Goal: Task Accomplishment & Management: Use online tool/utility

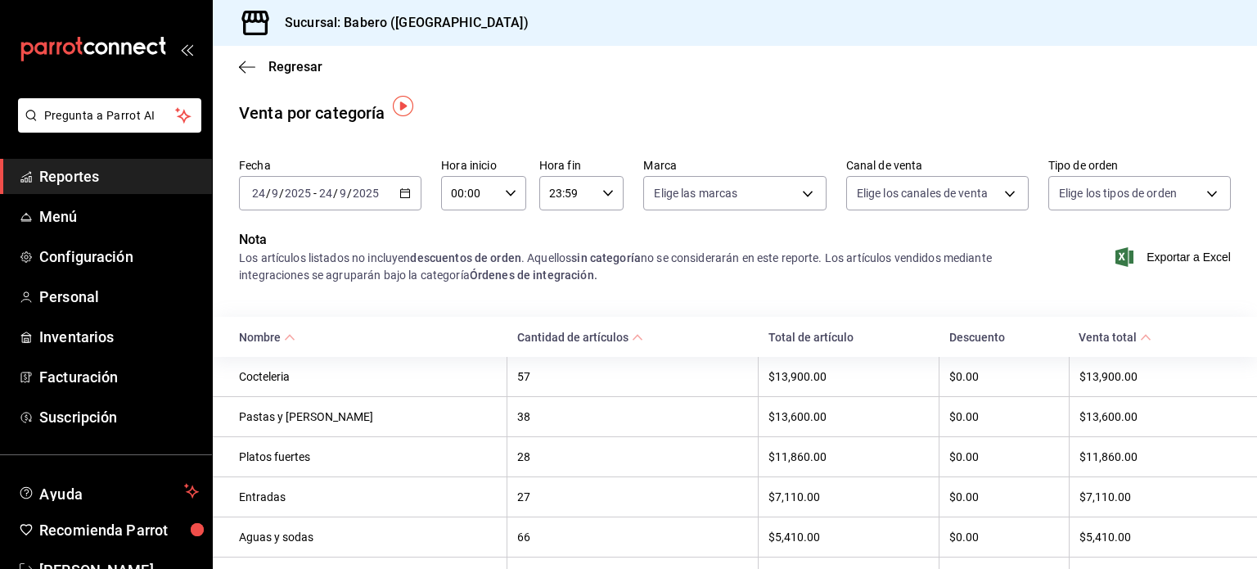
scroll to position [7, 0]
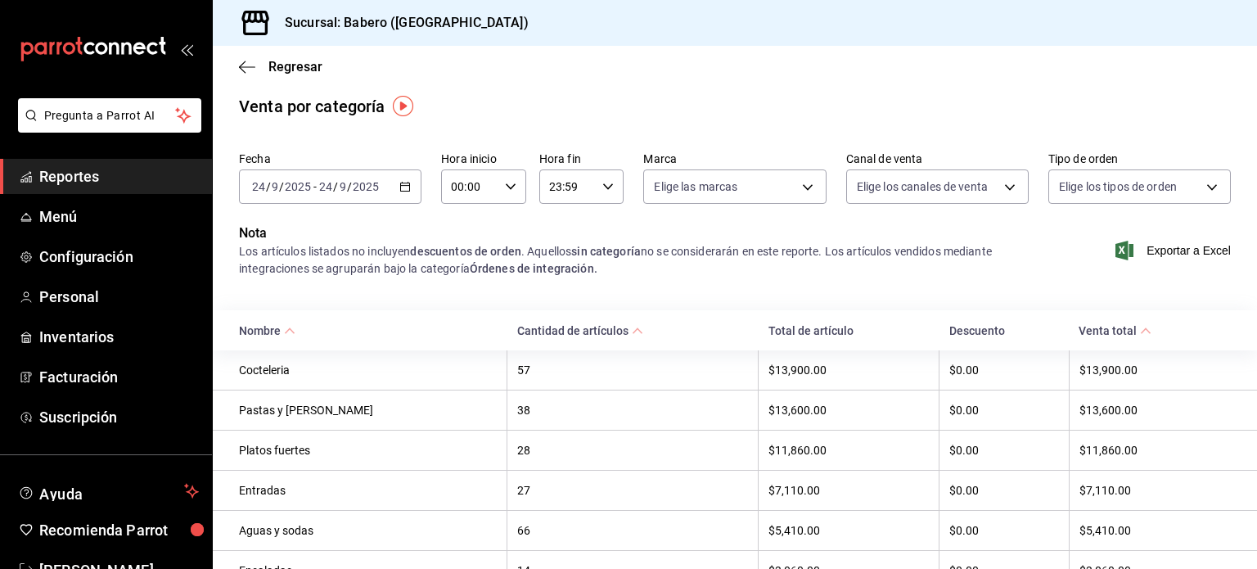
click at [121, 182] on span "Reportes" at bounding box center [119, 176] width 160 height 22
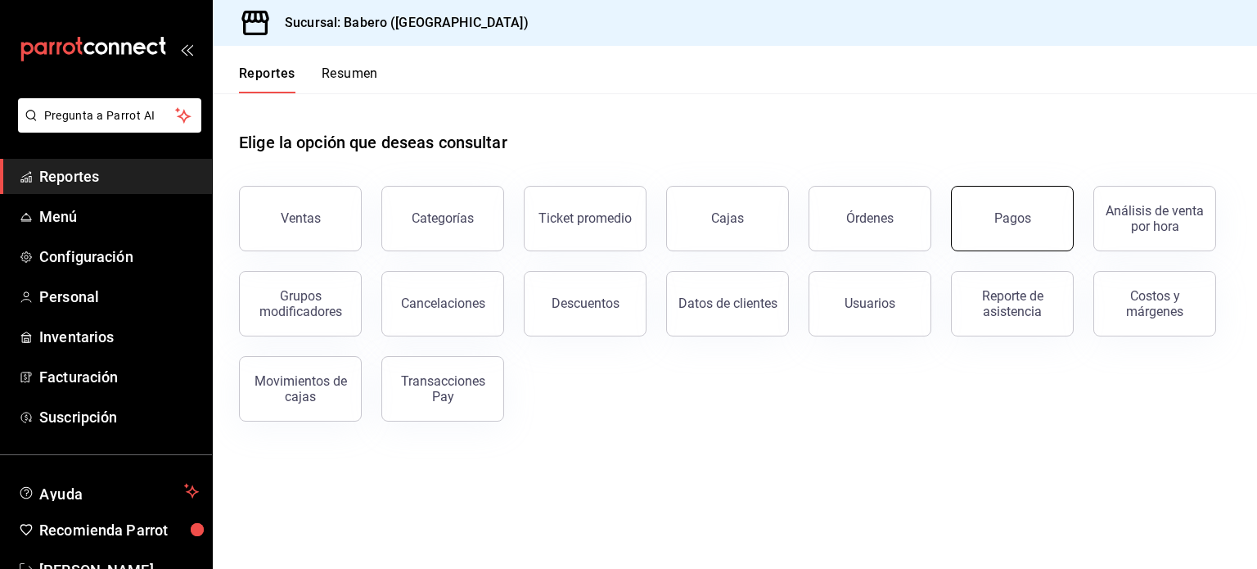
click at [998, 240] on button "Pagos" at bounding box center [1012, 218] width 123 height 65
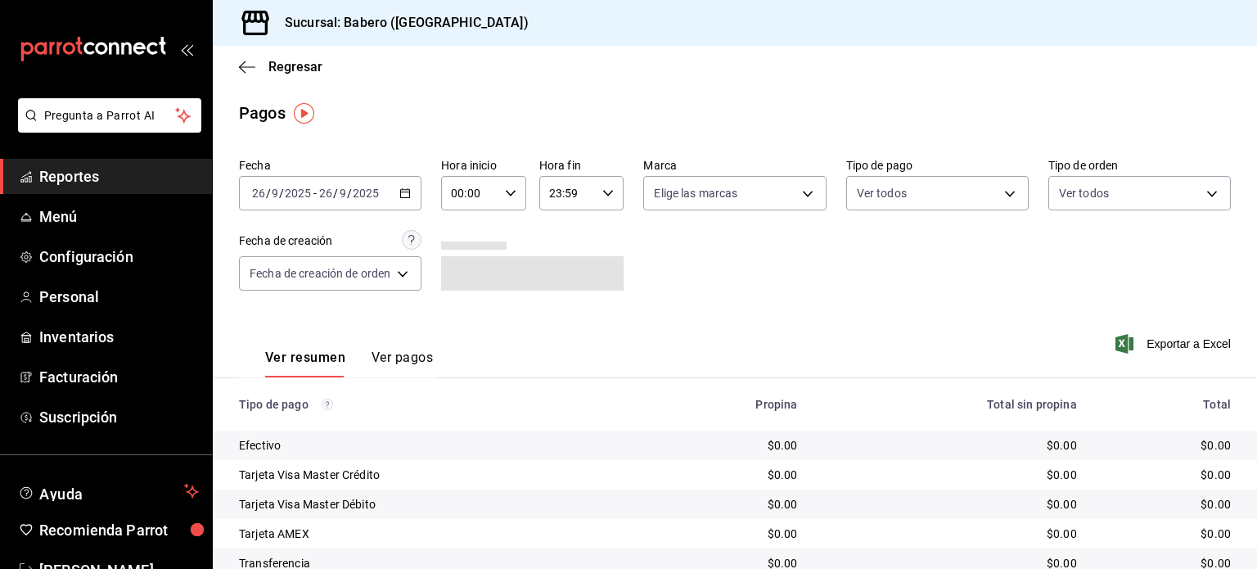
click at [404, 187] on icon "button" at bounding box center [404, 192] width 11 height 11
click at [91, 165] on span "Reportes" at bounding box center [119, 176] width 160 height 22
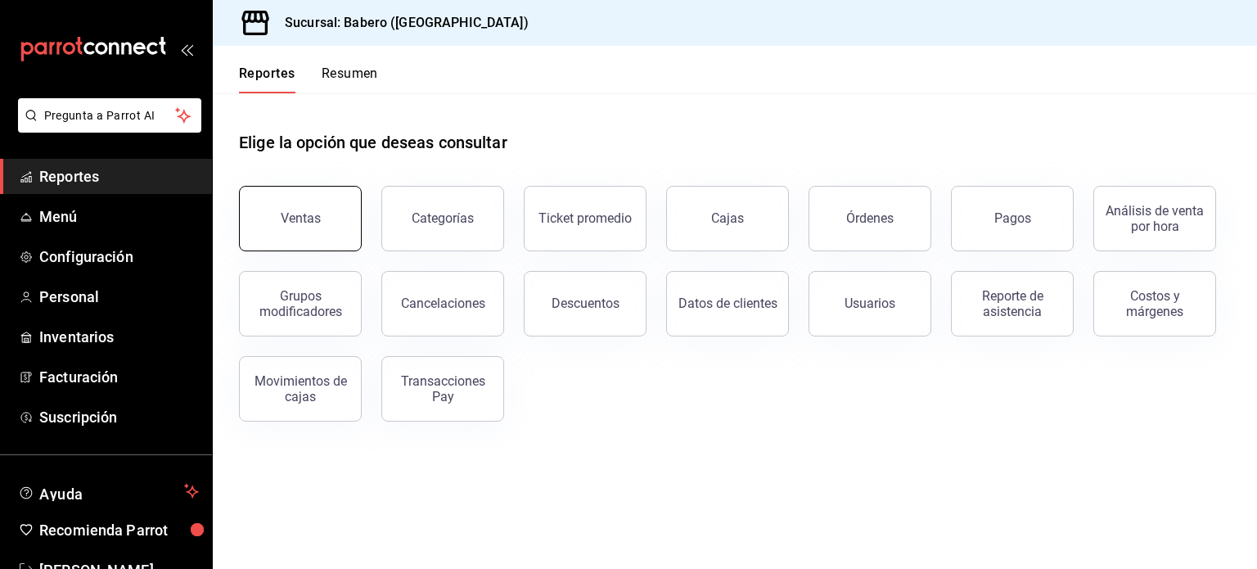
click at [322, 222] on button "Ventas" at bounding box center [300, 218] width 123 height 65
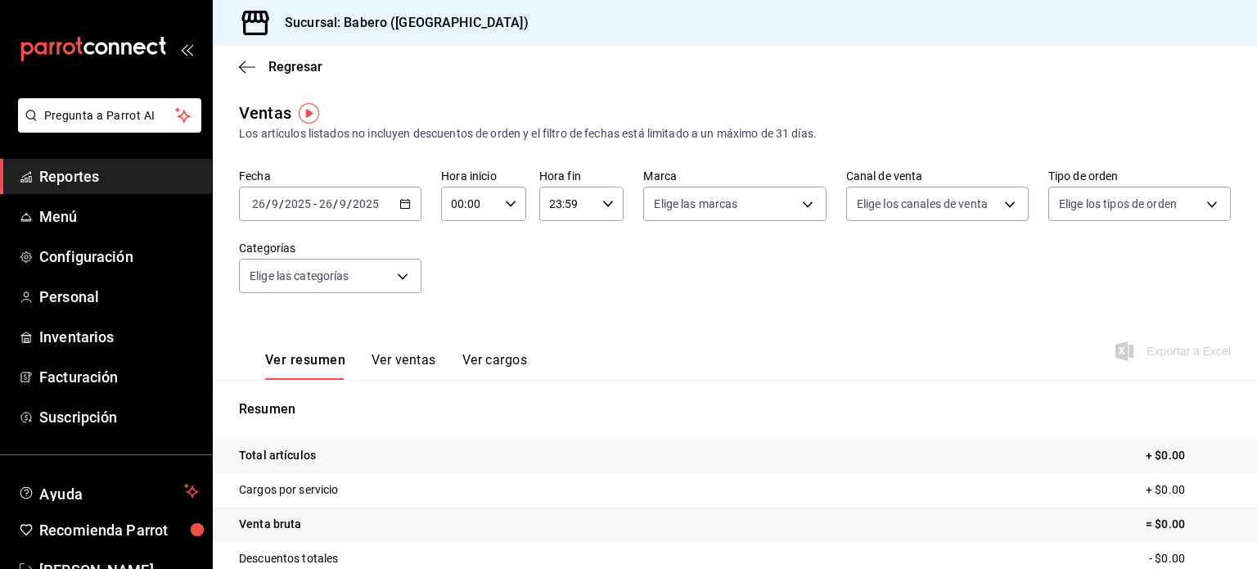
click at [406, 205] on icon "button" at bounding box center [404, 203] width 11 height 11
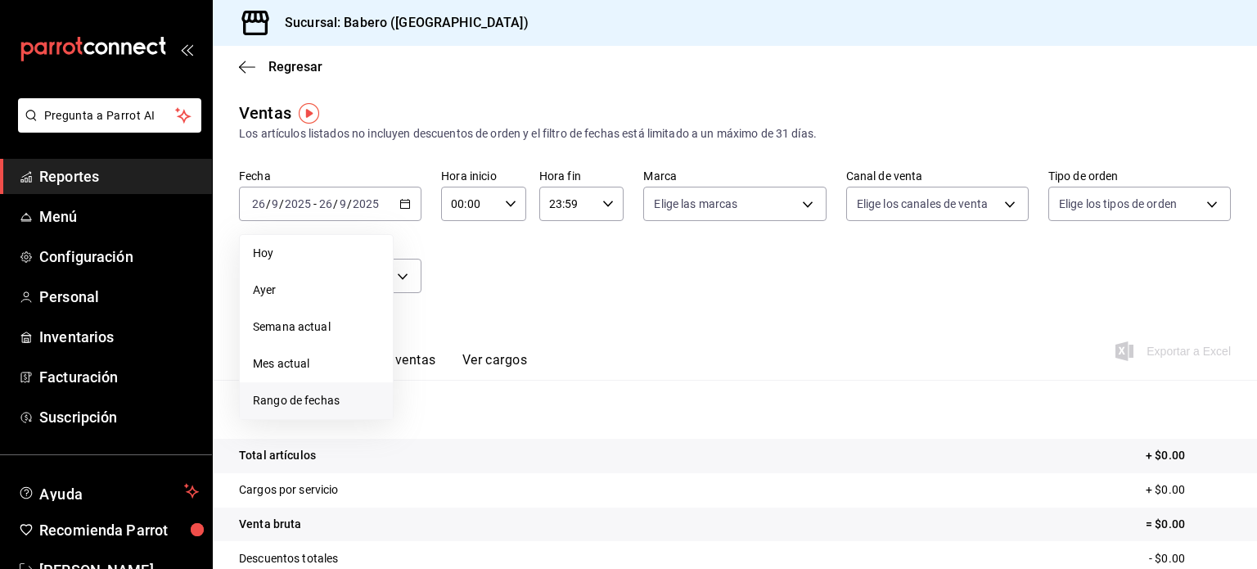
click at [331, 397] on span "Rango de fechas" at bounding box center [316, 400] width 127 height 17
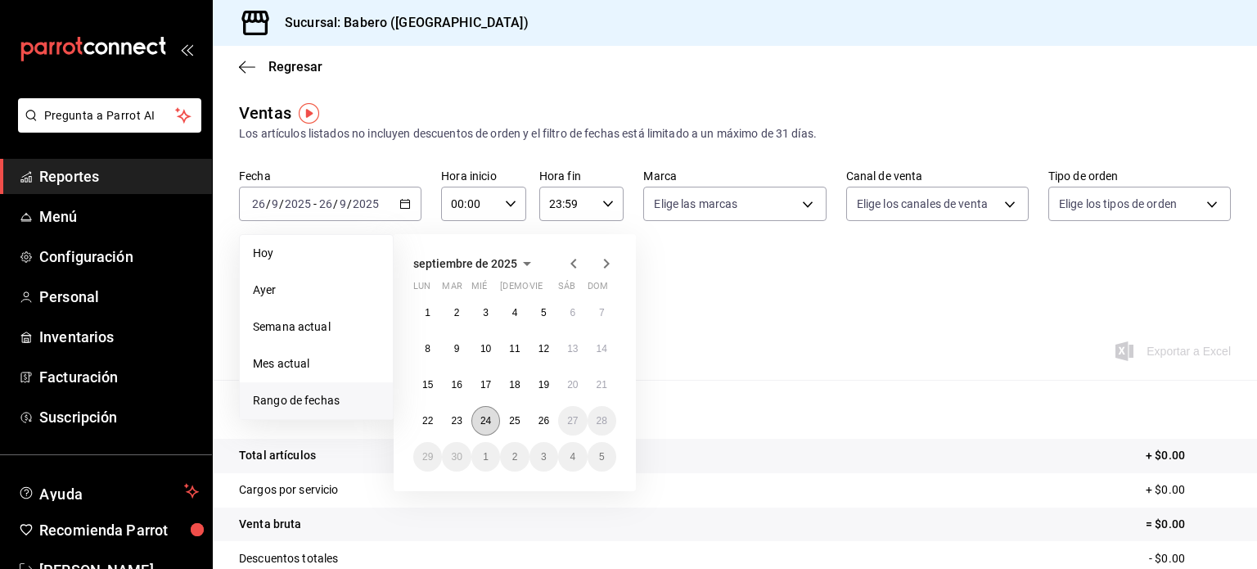
click at [483, 419] on abbr "24" at bounding box center [485, 420] width 11 height 11
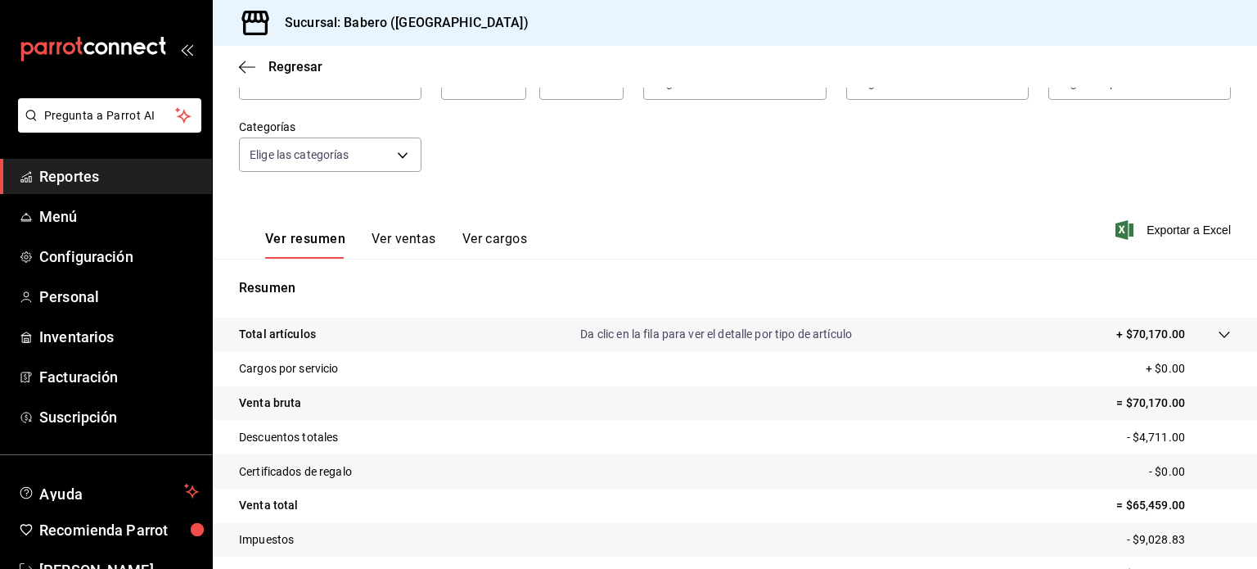
scroll to position [215, 0]
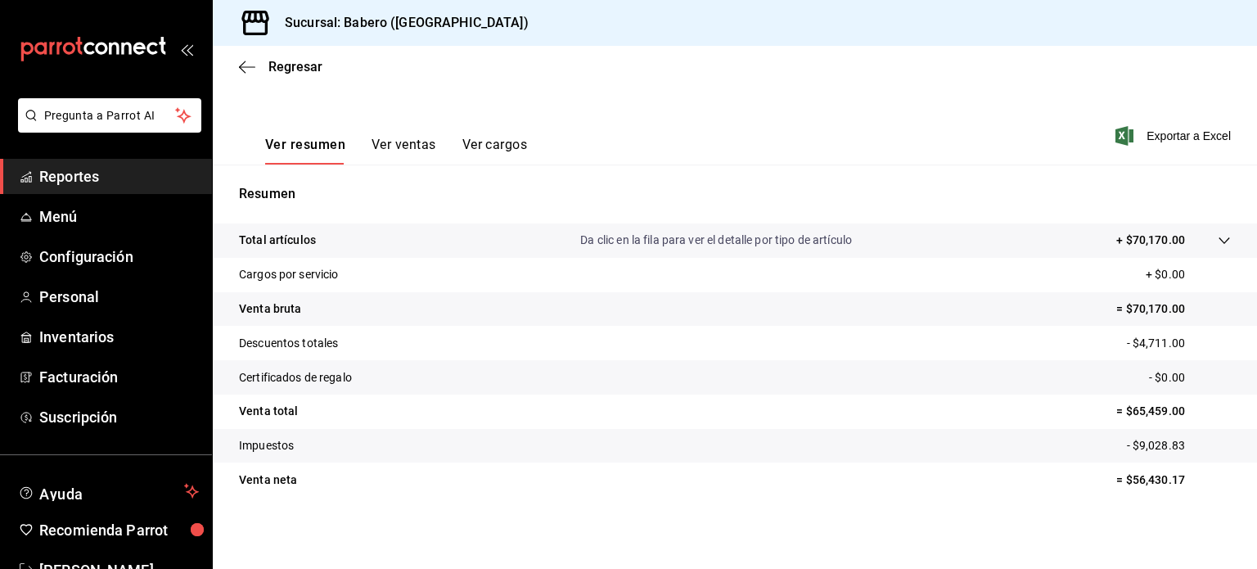
click at [398, 144] on button "Ver ventas" at bounding box center [404, 151] width 65 height 28
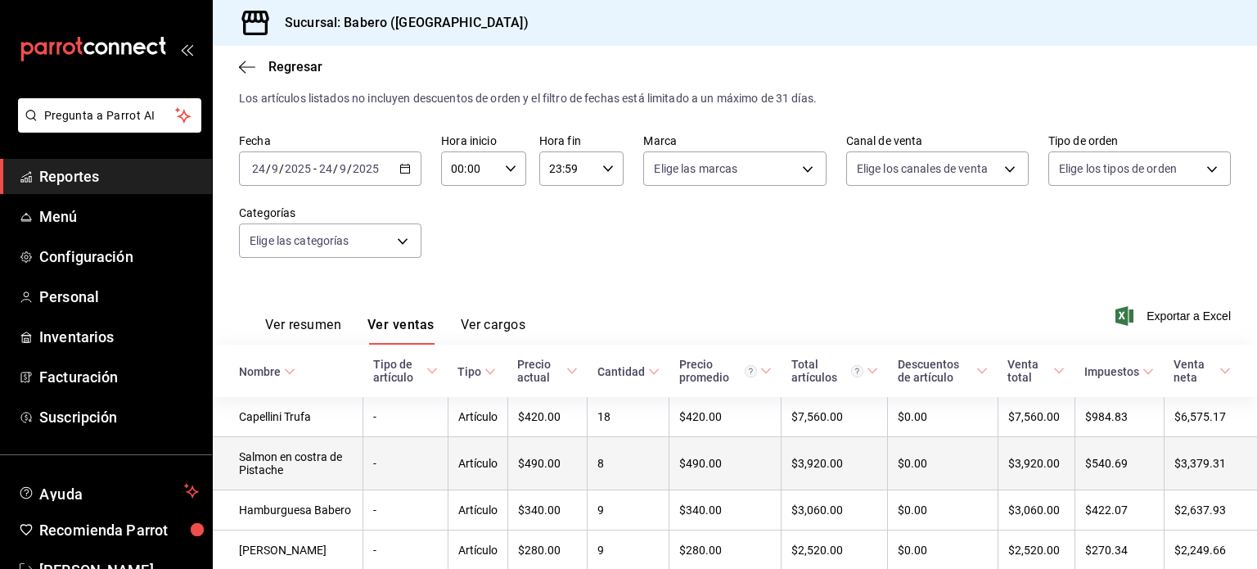
scroll to position [215, 0]
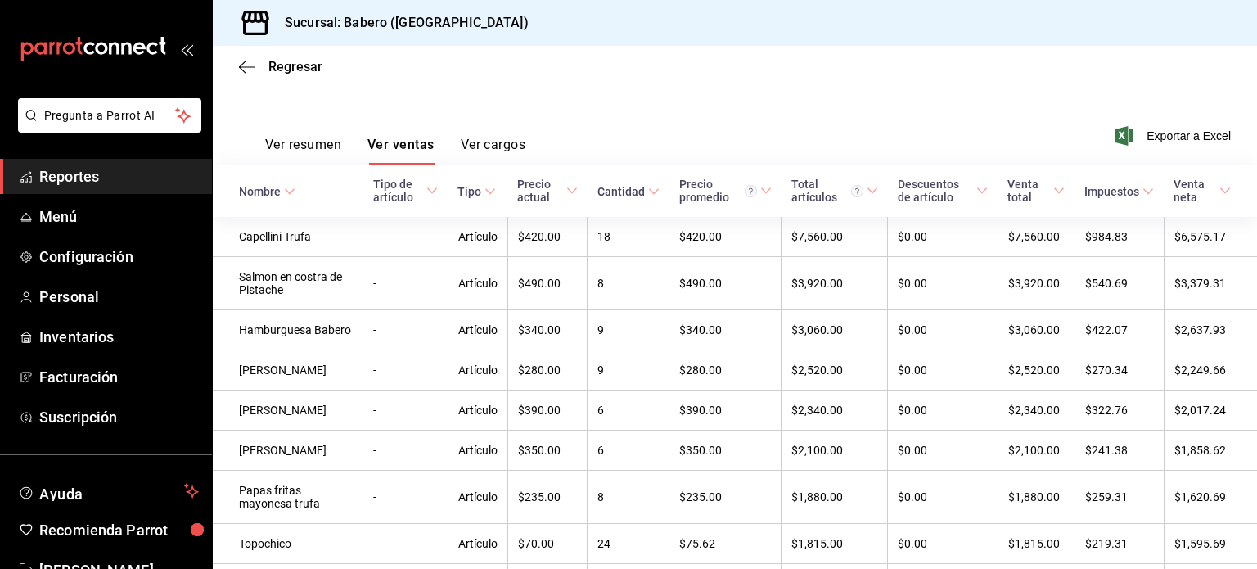
click at [128, 185] on span "Reportes" at bounding box center [119, 176] width 160 height 22
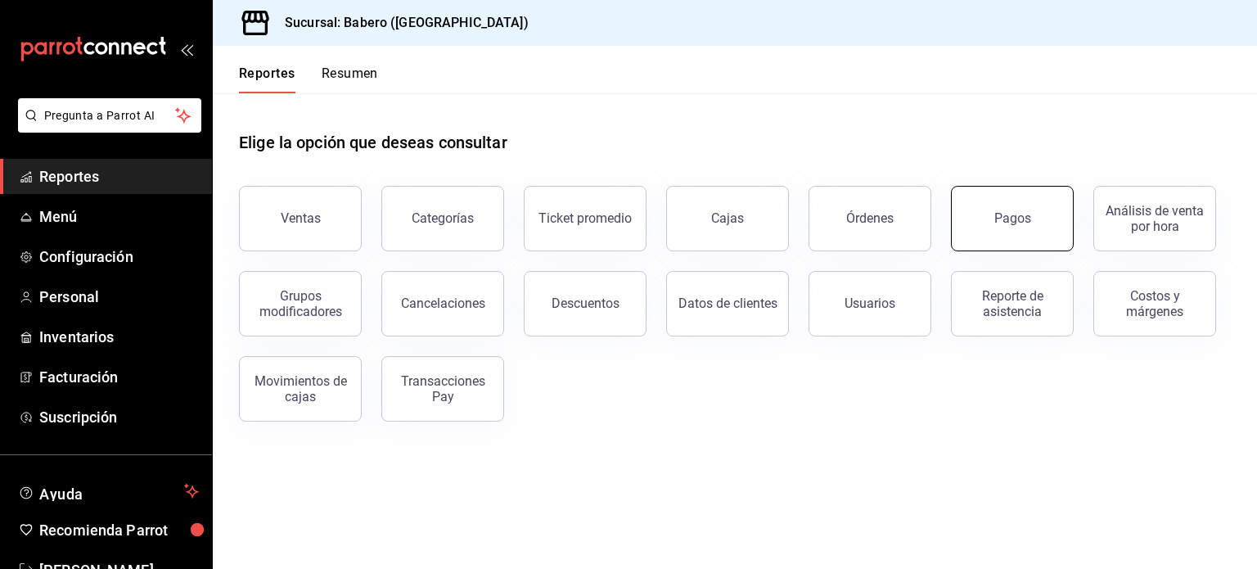
click at [1002, 215] on div "Pagos" at bounding box center [1012, 218] width 37 height 16
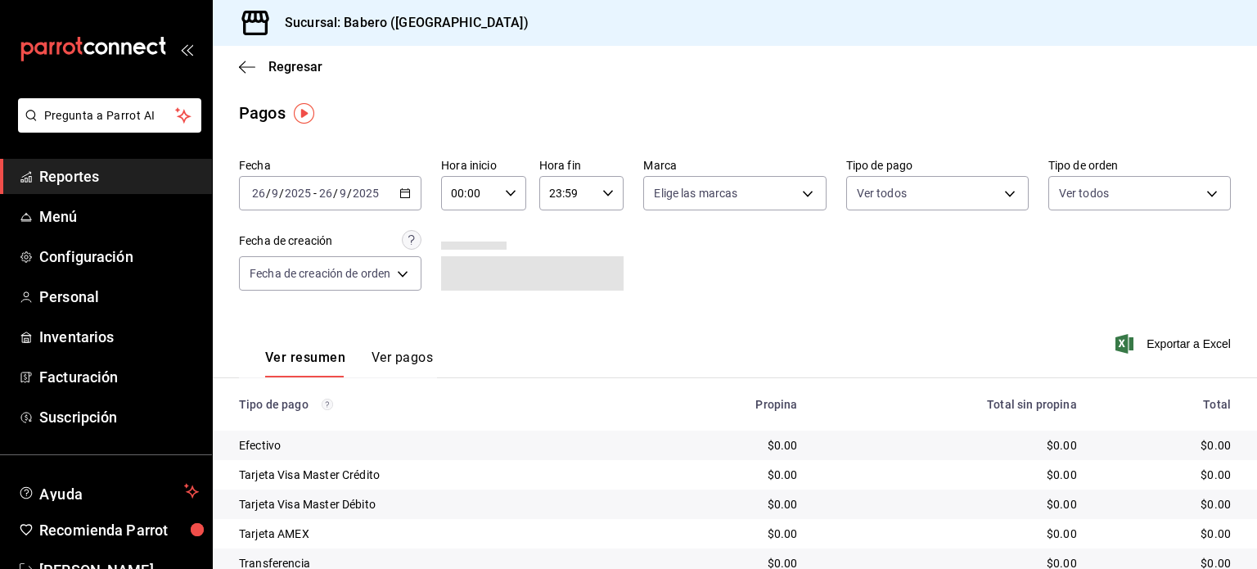
click at [396, 195] on div "[DATE] [DATE] - [DATE] [DATE]" at bounding box center [330, 193] width 183 height 34
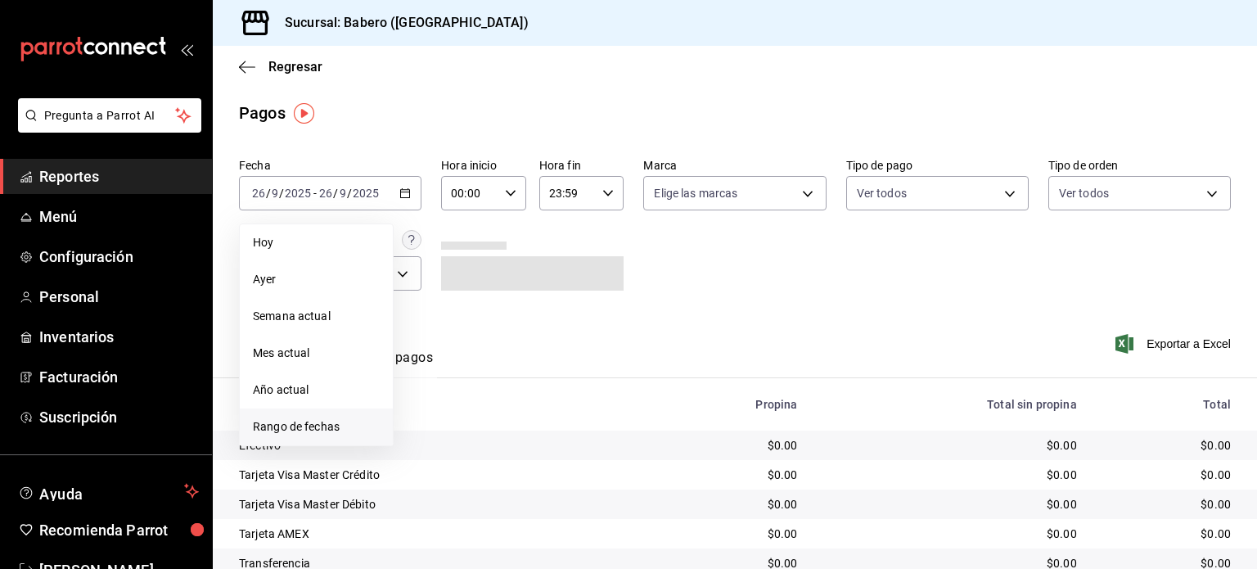
click at [319, 427] on span "Rango de fechas" at bounding box center [316, 426] width 127 height 17
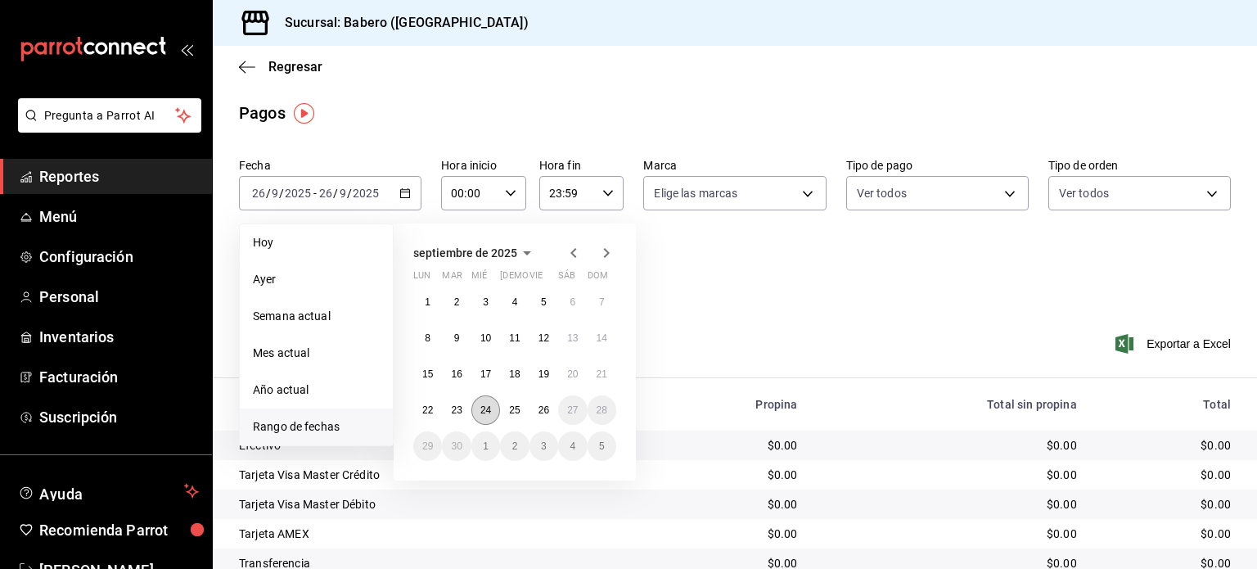
click at [484, 410] on abbr "24" at bounding box center [485, 409] width 11 height 11
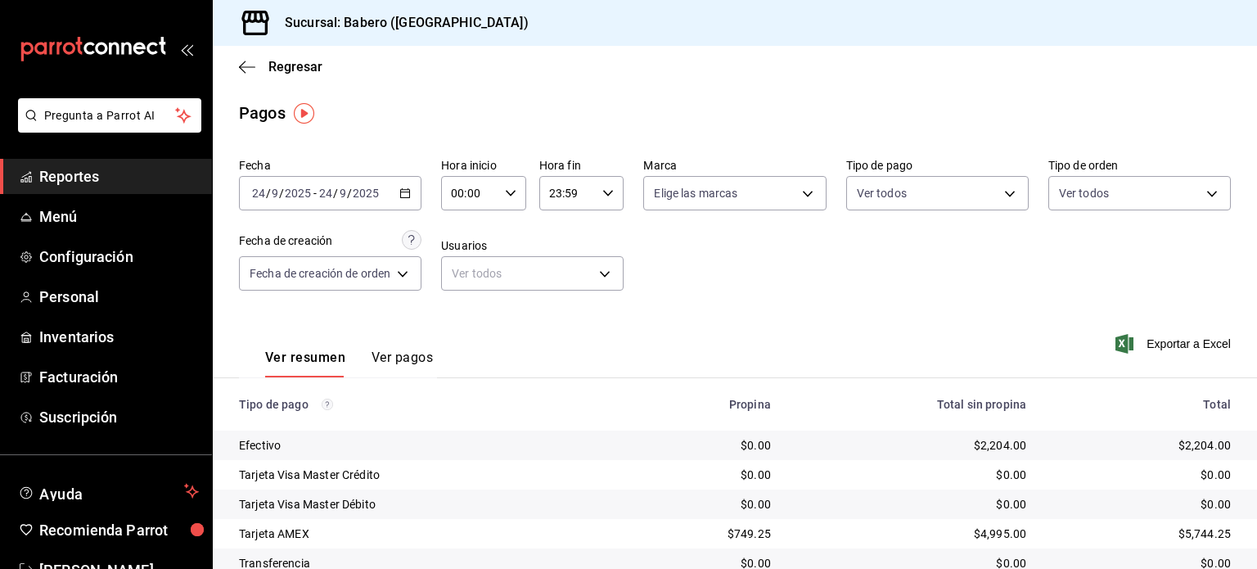
scroll to position [124, 0]
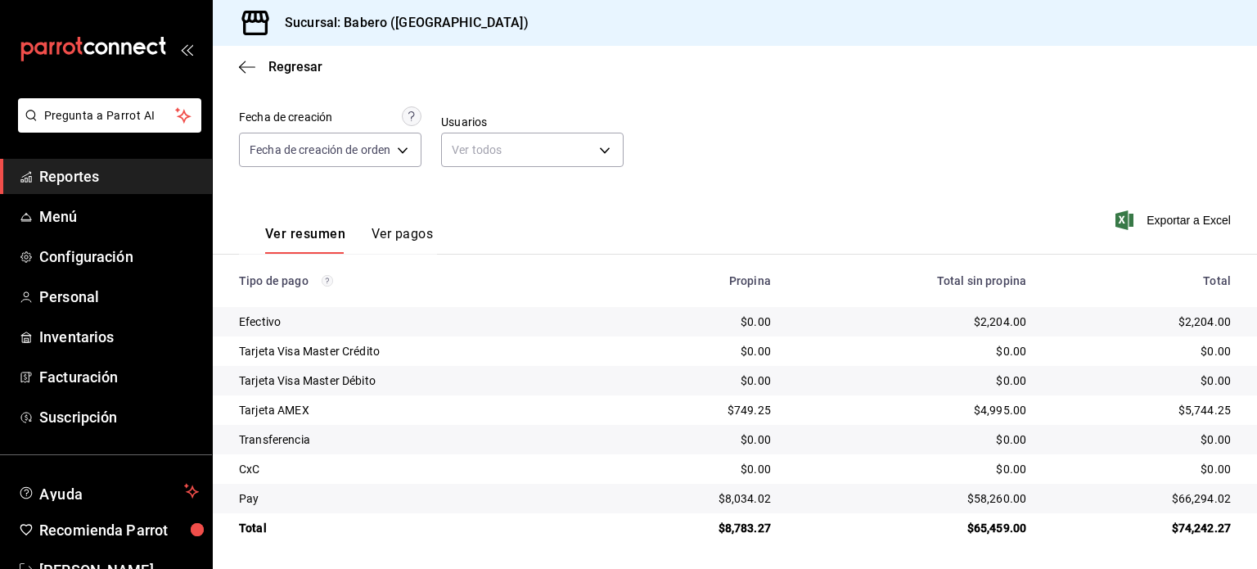
click at [115, 176] on span "Reportes" at bounding box center [119, 176] width 160 height 22
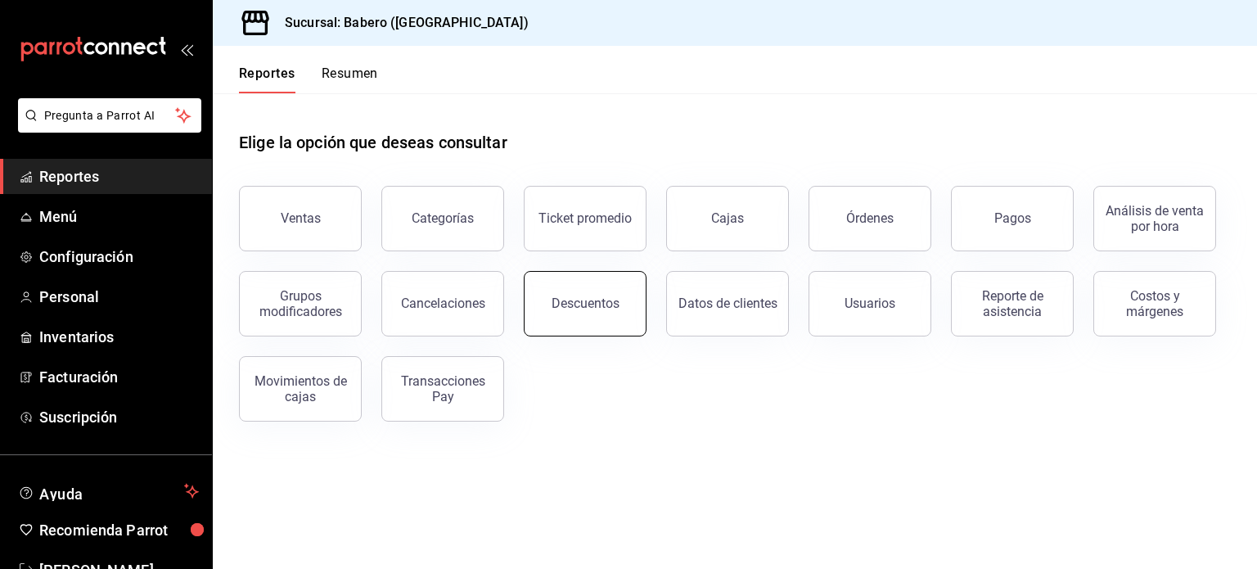
click at [588, 302] on div "Descuentos" at bounding box center [586, 303] width 68 height 16
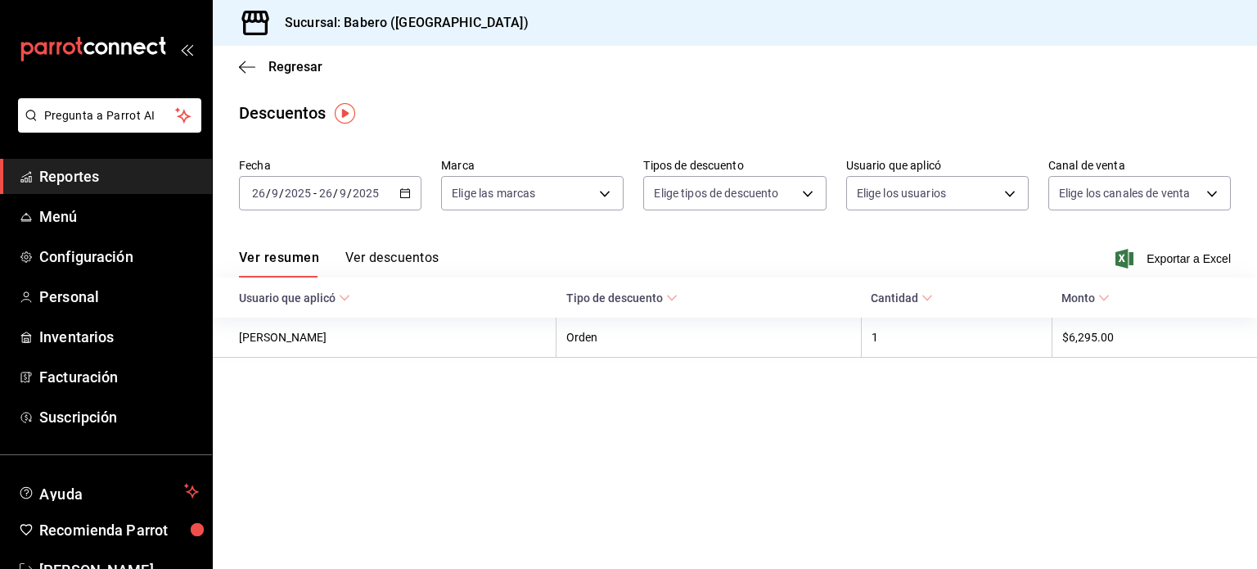
click at [407, 193] on icon "button" at bounding box center [404, 192] width 11 height 11
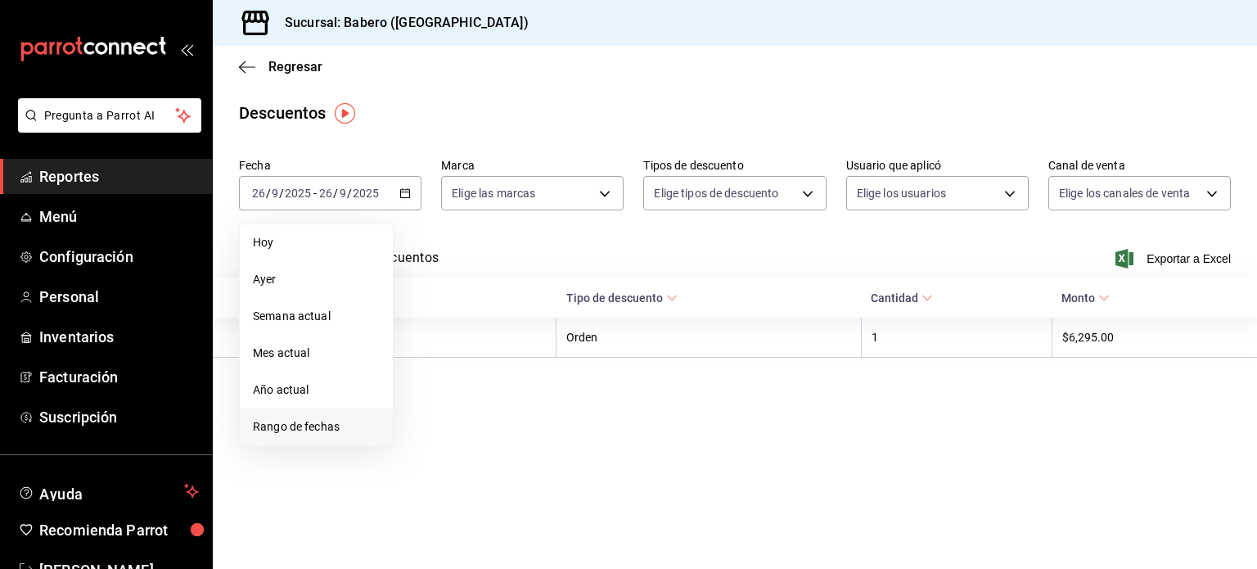
click at [309, 428] on span "Rango de fechas" at bounding box center [316, 426] width 127 height 17
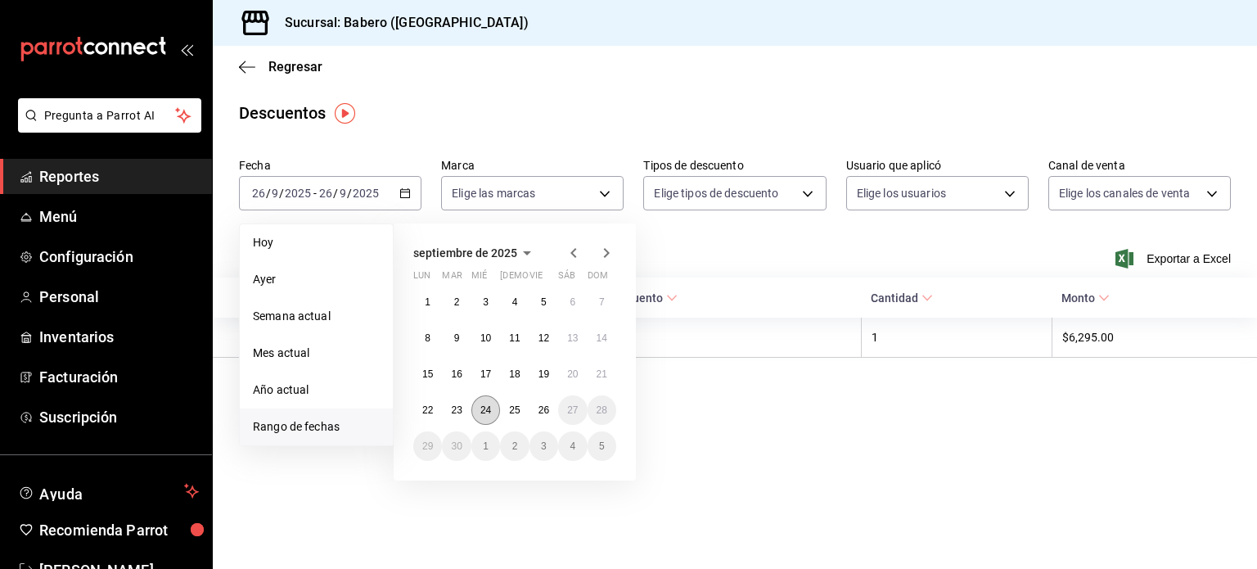
click at [494, 409] on button "24" at bounding box center [485, 409] width 29 height 29
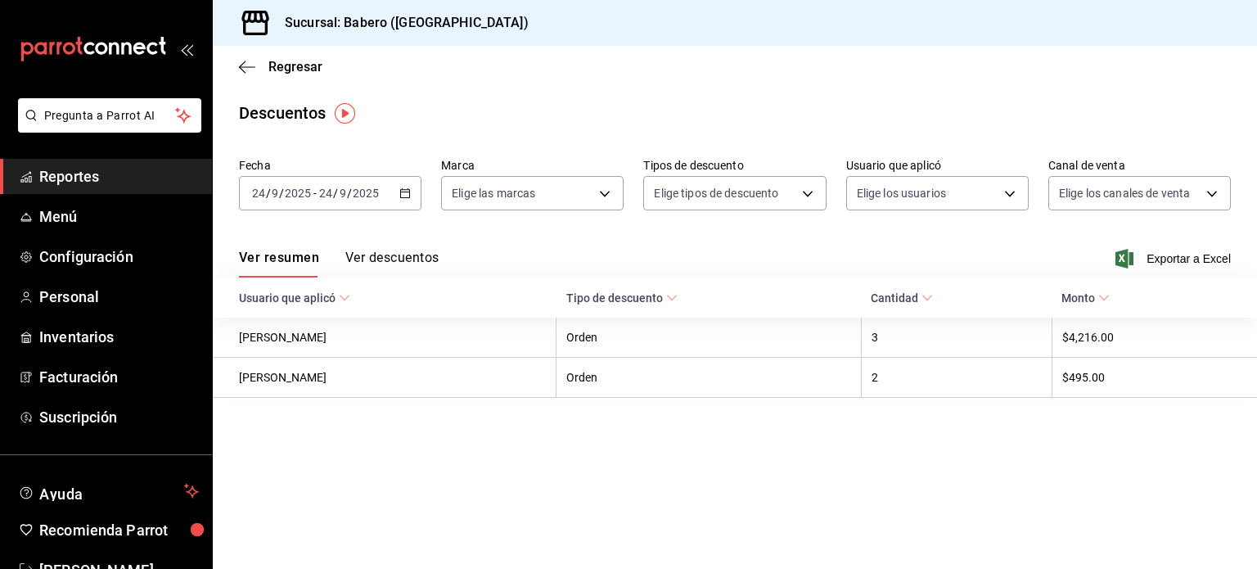
click at [404, 263] on button "Ver descuentos" at bounding box center [391, 264] width 93 height 28
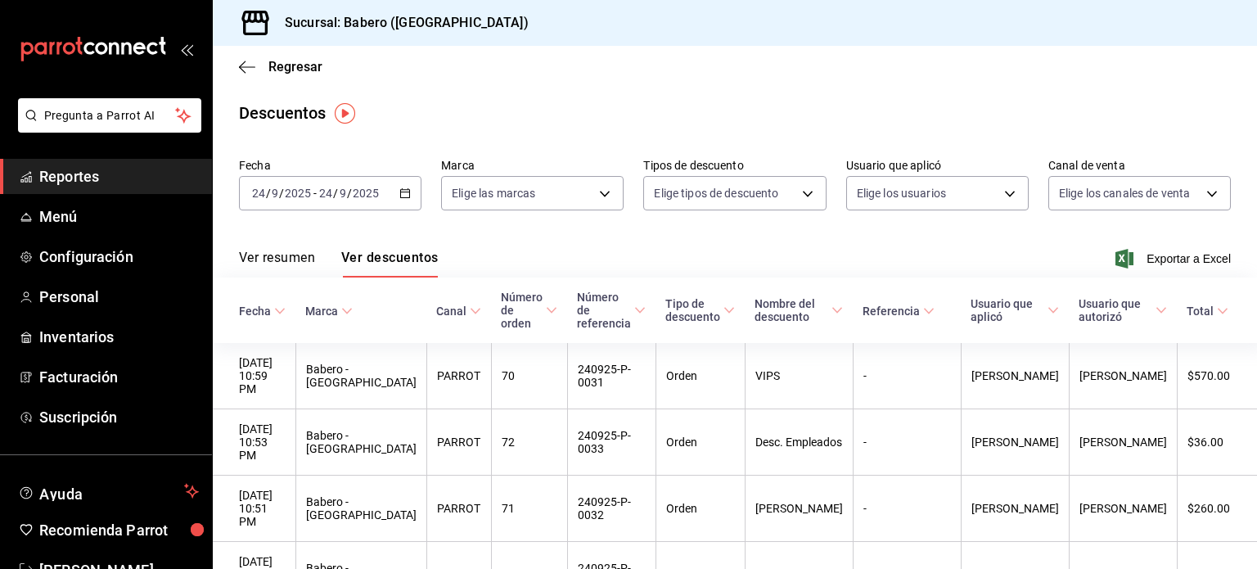
click at [298, 259] on button "Ver resumen" at bounding box center [277, 264] width 76 height 28
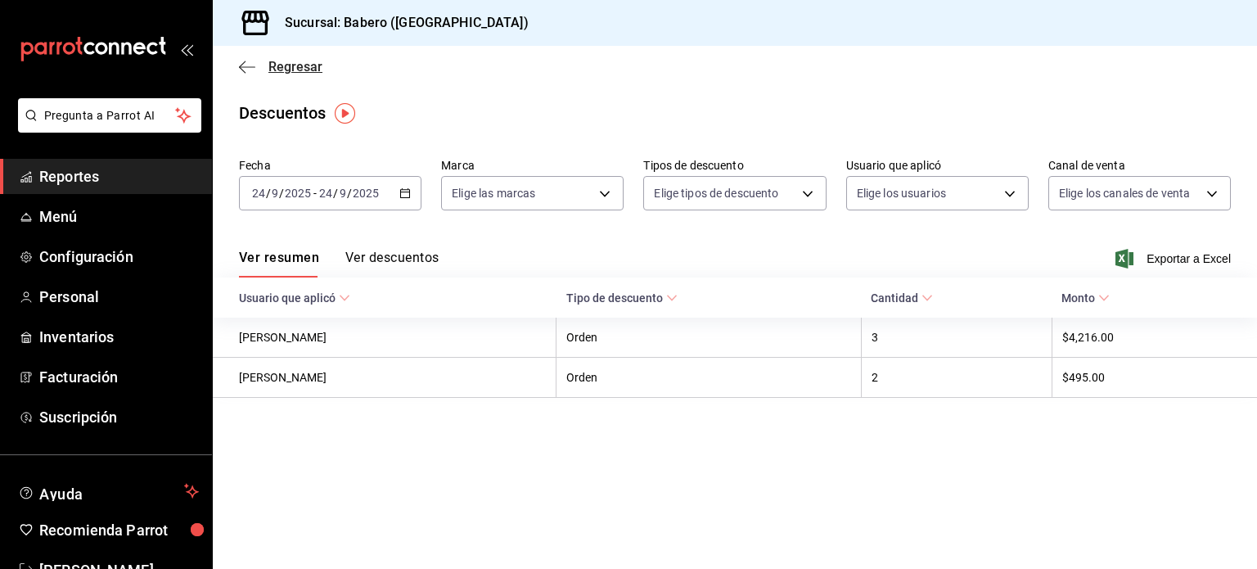
click at [304, 65] on span "Regresar" at bounding box center [295, 67] width 54 height 16
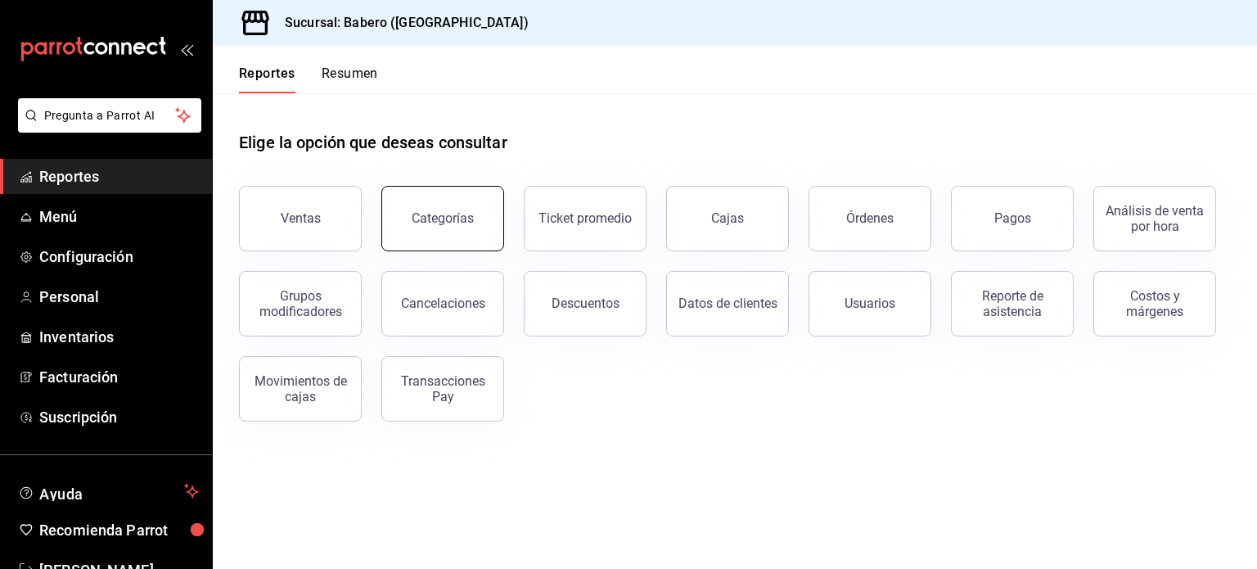
click at [479, 227] on button "Categorías" at bounding box center [442, 218] width 123 height 65
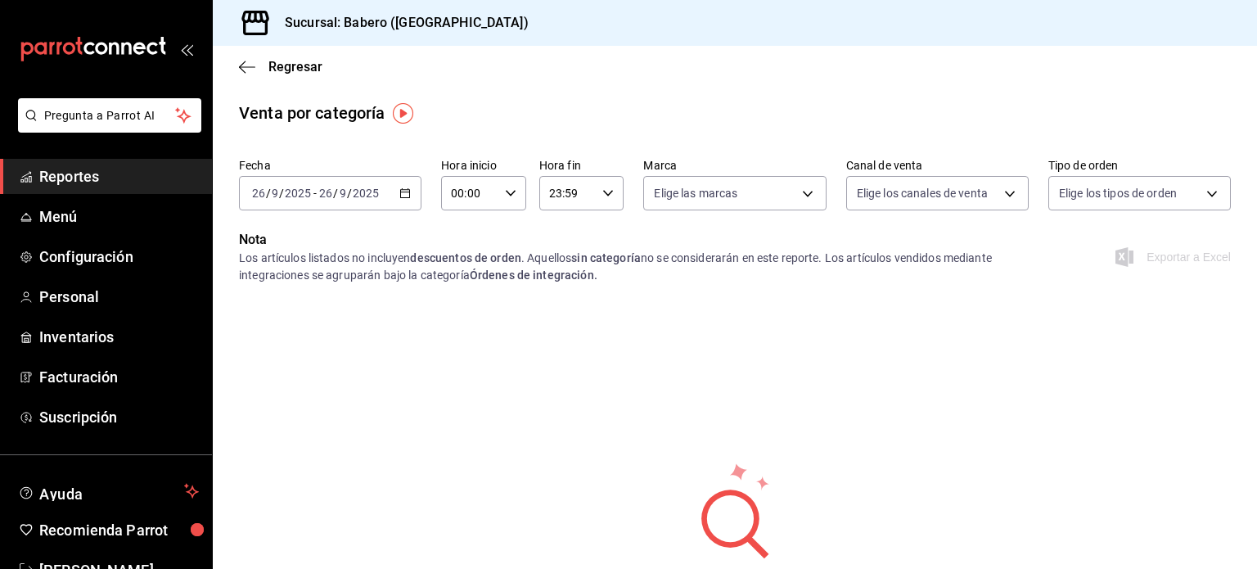
click at [380, 193] on div "[DATE] [DATE]" at bounding box center [349, 193] width 64 height 13
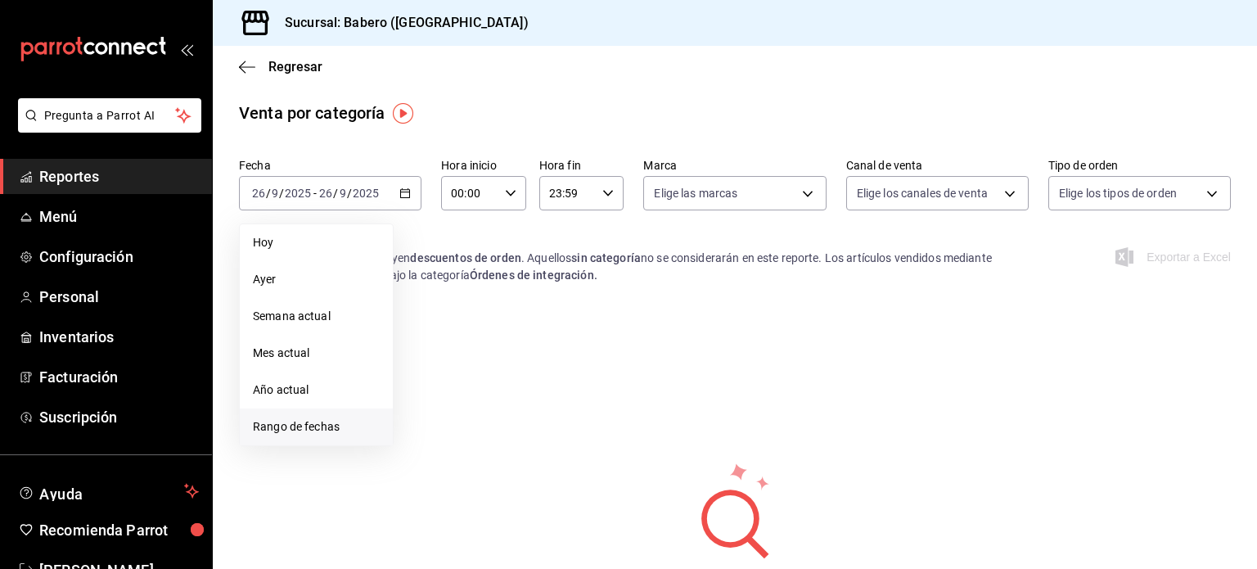
click at [306, 435] on li "Rango de fechas" at bounding box center [316, 426] width 153 height 37
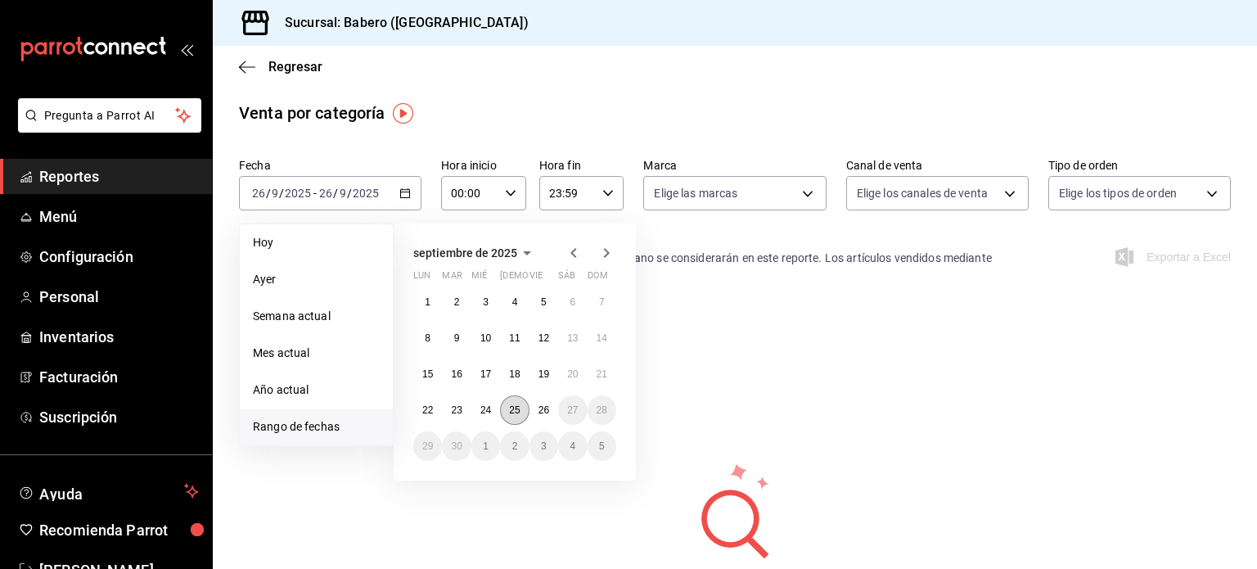
click at [525, 412] on button "25" at bounding box center [514, 409] width 29 height 29
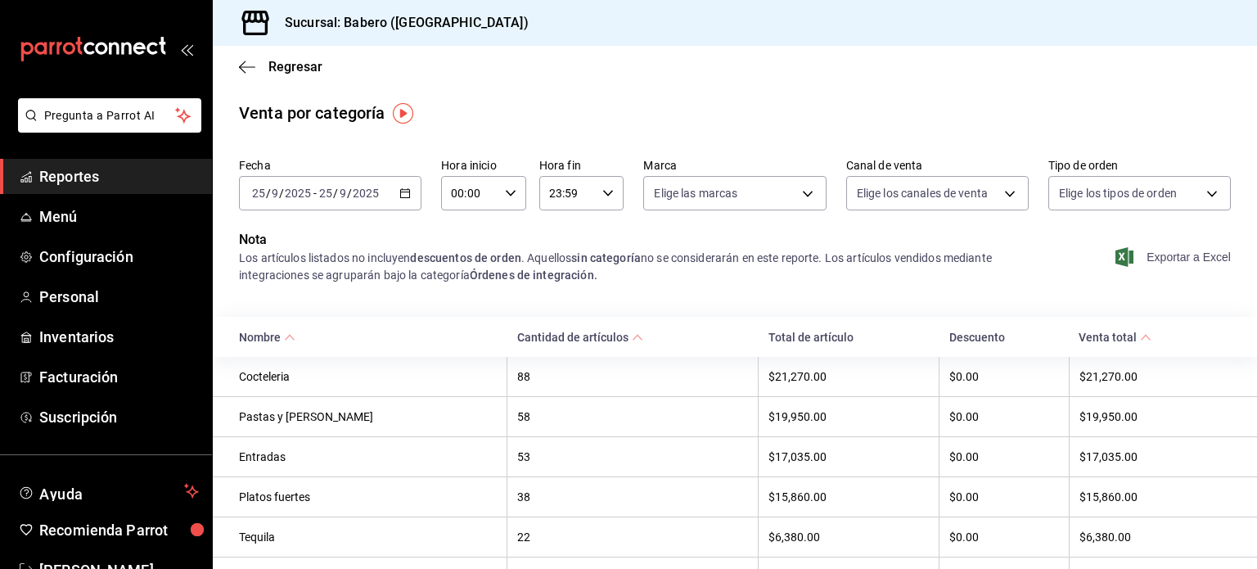
click at [1168, 263] on span "Exportar a Excel" at bounding box center [1175, 257] width 112 height 20
